Goal: Transaction & Acquisition: Purchase product/service

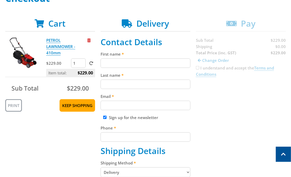
scroll to position [61, 0]
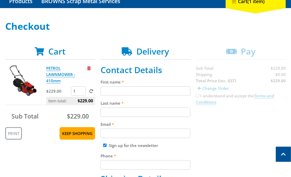
click at [150, 92] on input "First name" at bounding box center [146, 91] width 90 height 9
paste input "[PERSON_NAME]"
type input "[PERSON_NAME]"
click at [151, 113] on input "Last name" at bounding box center [146, 112] width 90 height 9
paste input "[PERSON_NAME]"
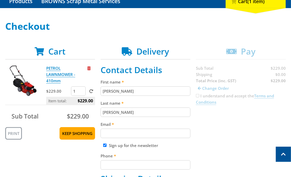
type input "[PERSON_NAME]"
drag, startPoint x: 163, startPoint y: 134, endPoint x: 202, endPoint y: 131, distance: 38.4
click at [163, 134] on input "Email" at bounding box center [146, 133] width 90 height 9
paste input "[EMAIL_ADDRESS][DOMAIN_NAME]"
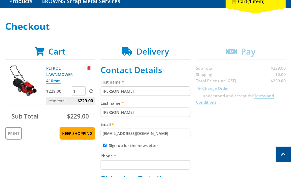
type input "[EMAIL_ADDRESS][DOMAIN_NAME]"
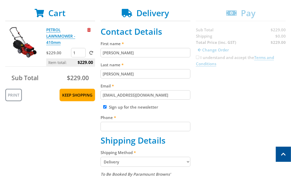
scroll to position [100, 0]
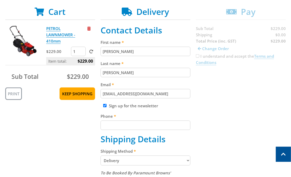
click at [131, 123] on input "Phone" at bounding box center [146, 125] width 90 height 9
paste input "[PHONE_NUMBER]"
type input "[PHONE_NUMBER]"
click at [217, 114] on div "Cart PETROL LAWNMOWER - 410mm $229.00 1 Item total: $229.00 Sub Total $229.00 P…" at bounding box center [145, 174] width 281 height 335
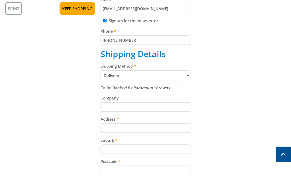
scroll to position [190, 0]
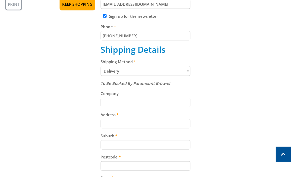
drag, startPoint x: 133, startPoint y: 122, endPoint x: 151, endPoint y: 122, distance: 18.3
click at [133, 122] on input "Address" at bounding box center [146, 123] width 90 height 9
paste input "[STREET_ADDRESS][PERSON_NAME]"
type input "[STREET_ADDRESS][PERSON_NAME]"
click at [202, 111] on div "Cart PETROL LAWNMOWER - 410mm $229.00 1 Item total: $229.00 Sub Total $229.00 P…" at bounding box center [145, 84] width 281 height 335
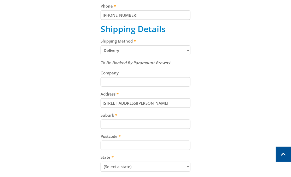
scroll to position [216, 0]
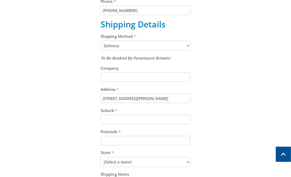
click at [142, 115] on input "Suburb" at bounding box center [146, 119] width 90 height 9
paste input "Totness"
type input "Totness"
click at [218, 106] on div "Cart PETROL LAWNMOWER - 410mm $229.00 1 Item total: $229.00 Sub Total $229.00 P…" at bounding box center [145, 59] width 281 height 335
drag, startPoint x: 148, startPoint y: 140, endPoint x: 200, endPoint y: 118, distance: 56.5
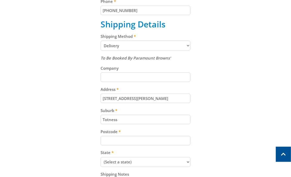
click at [148, 140] on input "Postcode" at bounding box center [146, 140] width 90 height 9
paste input "5250"
type input "5250"
click at [230, 104] on div "Cart PETROL LAWNMOWER - 410mm $229.00 1 Item total: $229.00 Sub Total $229.00 P…" at bounding box center [145, 59] width 281 height 335
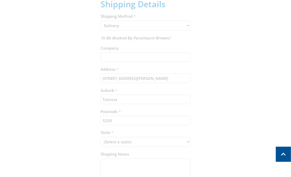
scroll to position [244, 0]
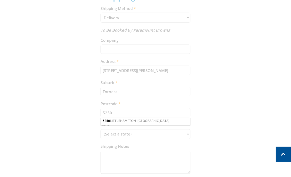
click at [169, 133] on div "Cart PETROL LAWNMOWER - 410mm $229.00 1 Item total: $229.00 Sub Total $229.00 P…" at bounding box center [145, 31] width 281 height 335
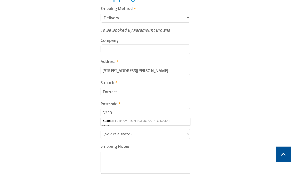
click at [169, 133] on select "(Select a state) [GEOGRAPHIC_DATA] [GEOGRAPHIC_DATA] [GEOGRAPHIC_DATA] [GEOGRAP…" at bounding box center [146, 134] width 90 height 10
select select "SA"
click at [101, 129] on select "(Select a state) [GEOGRAPHIC_DATA] [GEOGRAPHIC_DATA] [GEOGRAPHIC_DATA] [GEOGRAP…" at bounding box center [146, 134] width 90 height 10
click at [244, 96] on div "Cart PETROL LAWNMOWER - 410mm $229.00 1 Item total: $229.00 Sub Total $229.00 P…" at bounding box center [145, 31] width 281 height 335
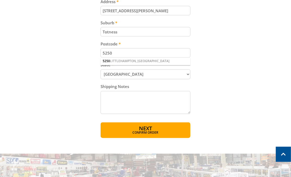
scroll to position [309, 0]
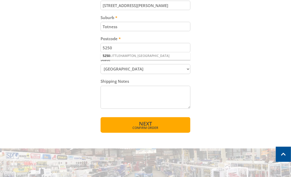
click at [159, 127] on span "Confirm order" at bounding box center [145, 128] width 67 height 3
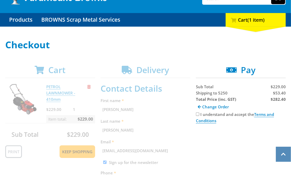
scroll to position [37, 0]
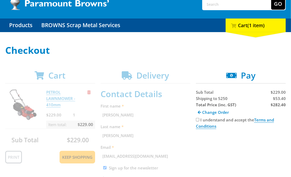
click at [204, 99] on span "Shipping to 5250" at bounding box center [212, 98] width 32 height 5
copy span "Shipping"
click at [280, 99] on span "$53.40" at bounding box center [279, 98] width 13 height 5
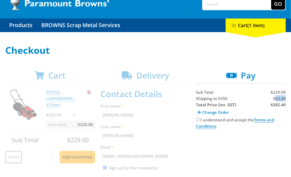
copy span "53.40"
click at [199, 119] on input "I understand and accept the Terms and Conditions" at bounding box center [197, 119] width 3 height 3
checkbox input "true"
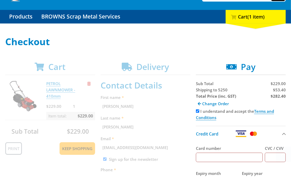
scroll to position [115, 0]
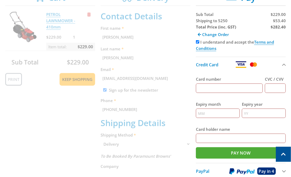
click at [222, 87] on input "Card number" at bounding box center [229, 88] width 67 height 9
type input "[CREDIT_CARD_NUMBER]"
type input "123"
type input "12"
type input "2025"
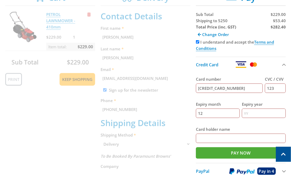
type input "[PERSON_NAME]"
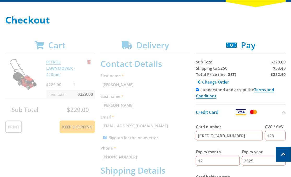
scroll to position [55, 0]
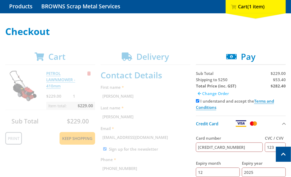
click at [219, 95] on span "Change Order" at bounding box center [215, 93] width 27 height 5
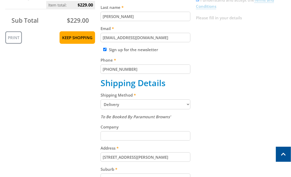
click at [146, 105] on select "Pickup from [GEOGRAPHIC_DATA][PERSON_NAME] Delivery" at bounding box center [146, 105] width 90 height 10
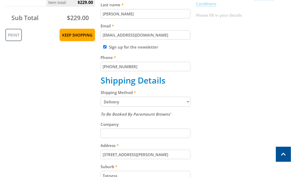
scroll to position [163, 0]
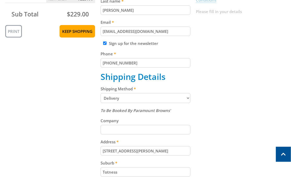
click at [145, 103] on fieldset "Contact Details First name [PERSON_NAME] Last name [PERSON_NAME] Email [EMAIL_A…" at bounding box center [146, 112] width 90 height 298
click at [146, 100] on select "Pickup from [GEOGRAPHIC_DATA][PERSON_NAME] Delivery" at bounding box center [146, 98] width 90 height 10
select select "Pickup"
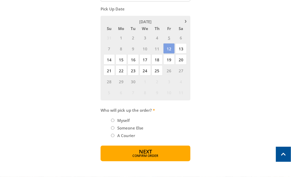
scroll to position [253, 0]
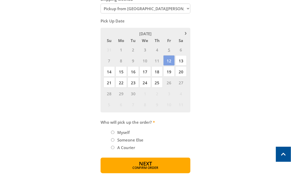
click at [114, 132] on input "Myself" at bounding box center [112, 132] width 3 height 3
radio input "true"
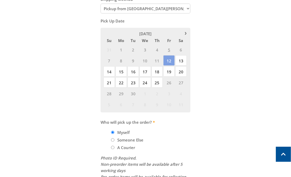
drag, startPoint x: 227, startPoint y: 74, endPoint x: 231, endPoint y: 75, distance: 3.4
click at [228, 75] on div "Cart PETROL LAWNMOWER - 410mm $229.00 1 Item total: $229.00 Sub Total $229.00 P…" at bounding box center [145, 33] width 281 height 357
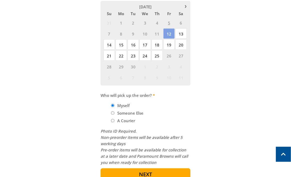
scroll to position [344, 0]
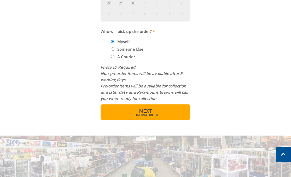
click at [161, 111] on button "Next Confirm order" at bounding box center [146, 113] width 90 height 16
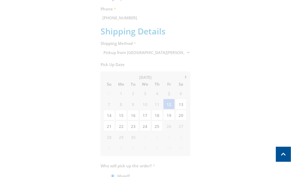
scroll to position [213, 0]
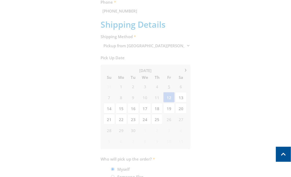
click at [214, 55] on div "Cart PETROL LAWNMOWER - 410mm $229.00 1 Item total: $229.00 Sub Total $229.00 P…" at bounding box center [145, 71] width 281 height 354
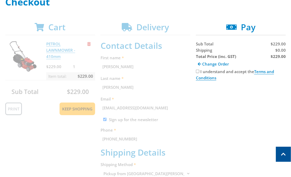
scroll to position [83, 0]
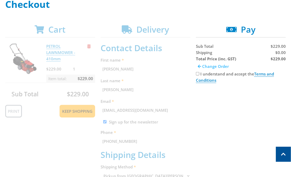
click at [215, 66] on span "Change Order" at bounding box center [215, 66] width 27 height 5
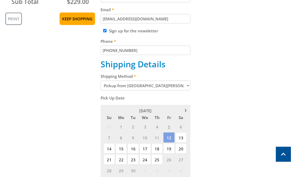
scroll to position [177, 0]
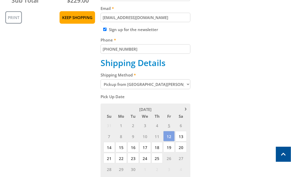
click at [163, 83] on select "Pickup from [GEOGRAPHIC_DATA][PERSON_NAME] Delivery" at bounding box center [146, 85] width 90 height 10
select select "Delivery"
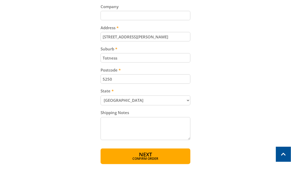
scroll to position [310, 0]
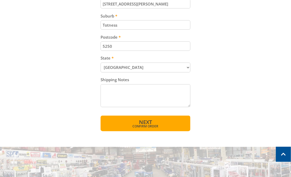
click at [170, 129] on button "Next Confirm order" at bounding box center [146, 124] width 90 height 16
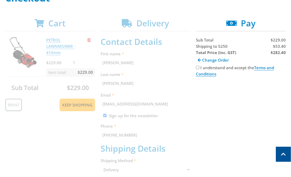
scroll to position [85, 0]
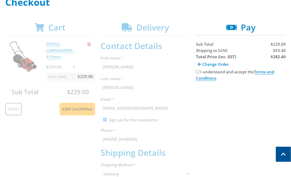
click at [283, 58] on strong "$282.40" at bounding box center [278, 56] width 15 height 5
copy strong "282.40"
click at [281, 50] on span "$53.40" at bounding box center [279, 50] width 13 height 5
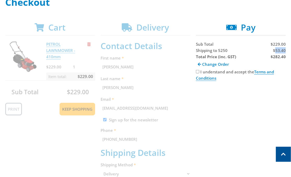
copy span "53.40"
click at [198, 73] on input "I understand and accept the Terms and Conditions" at bounding box center [197, 71] width 3 height 3
checkbox input "true"
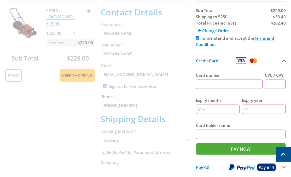
scroll to position [42, 0]
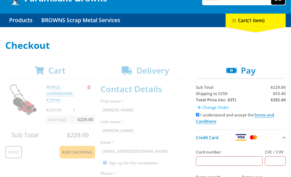
click at [202, 106] on link "Change Order" at bounding box center [213, 107] width 35 height 9
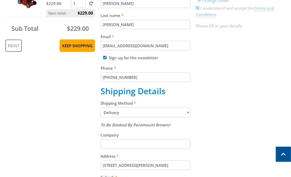
click at [147, 114] on select "Pickup from [GEOGRAPHIC_DATA][PERSON_NAME] Delivery" at bounding box center [146, 113] width 90 height 10
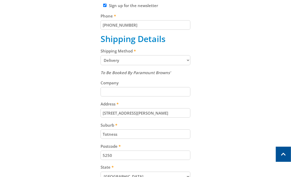
scroll to position [204, 0]
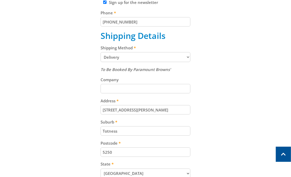
drag, startPoint x: 153, startPoint y: 60, endPoint x: 157, endPoint y: 59, distance: 4.2
click at [153, 59] on select "Pickup from [GEOGRAPHIC_DATA][PERSON_NAME] Delivery" at bounding box center [146, 57] width 90 height 10
select select "Pickup"
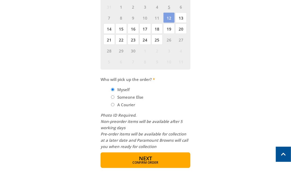
scroll to position [391, 0]
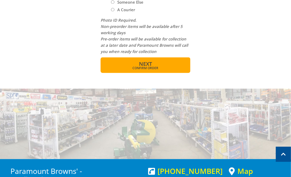
click at [168, 71] on button "Next Confirm order" at bounding box center [146, 65] width 90 height 16
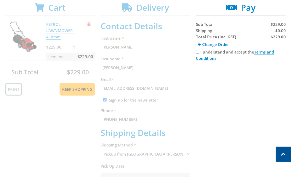
scroll to position [97, 0]
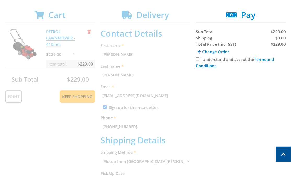
click at [197, 59] on input "I understand and accept the Terms and Conditions" at bounding box center [197, 59] width 3 height 3
checkbox input "true"
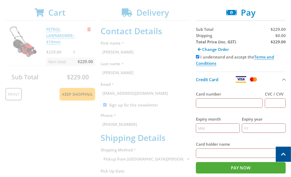
scroll to position [103, 0]
